Goal: Task Accomplishment & Management: Manage account settings

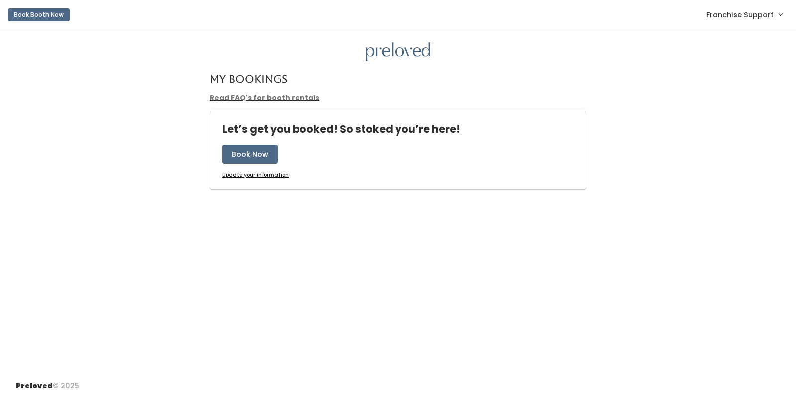
click at [768, 16] on span "Franchise Support" at bounding box center [739, 14] width 67 height 11
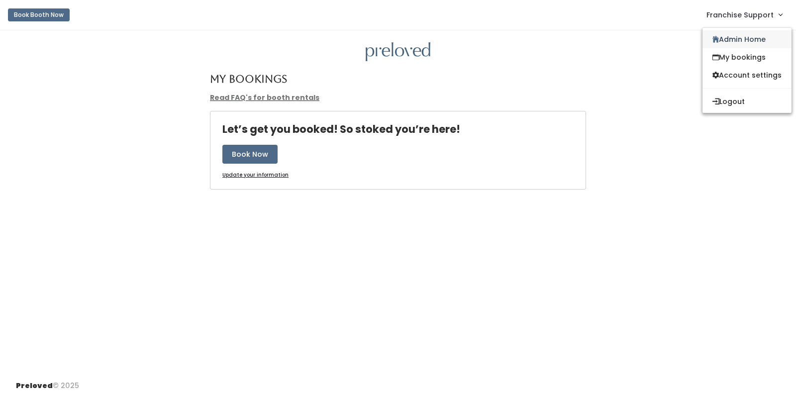
click at [746, 42] on link "Admin Home" at bounding box center [746, 39] width 89 height 18
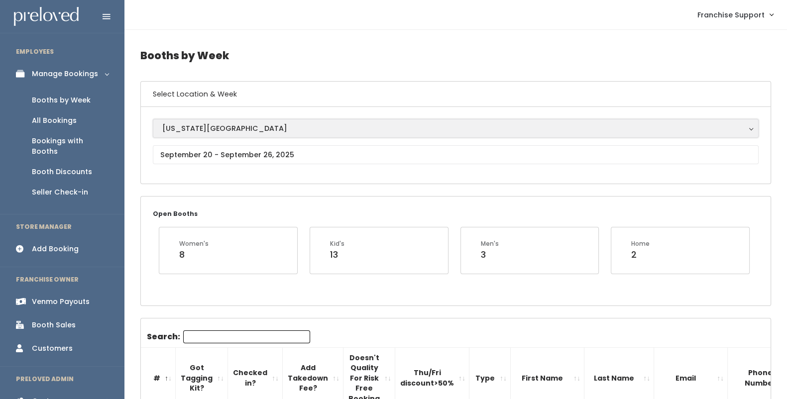
click at [271, 125] on div "Oklahoma City" at bounding box center [455, 128] width 587 height 11
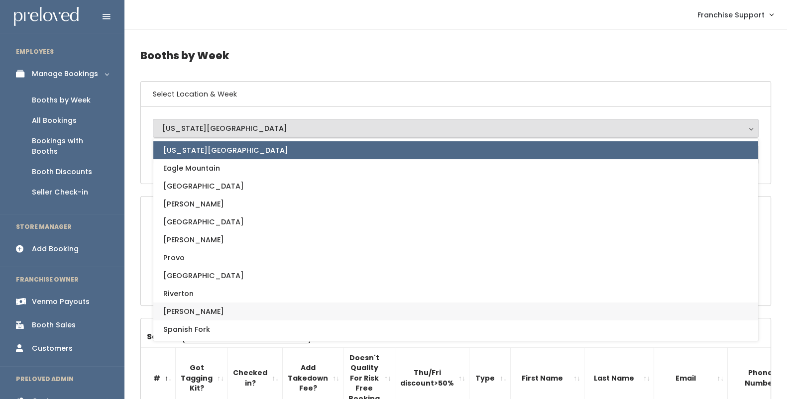
click at [248, 311] on link "Sandy" at bounding box center [455, 311] width 604 height 18
select select "3"
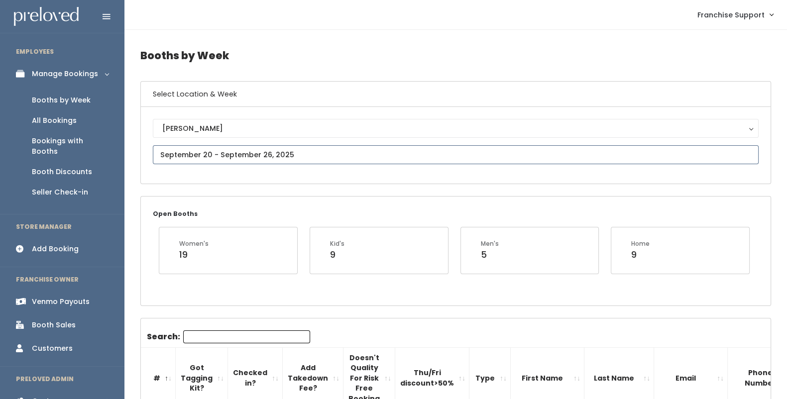
click at [249, 156] on input "text" at bounding box center [455, 154] width 605 height 19
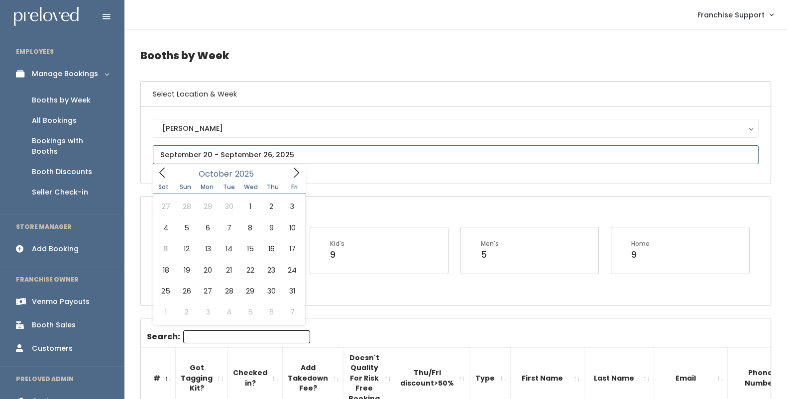
click at [298, 177] on icon at bounding box center [296, 172] width 11 height 11
